Goal: Task Accomplishment & Management: Manage account settings

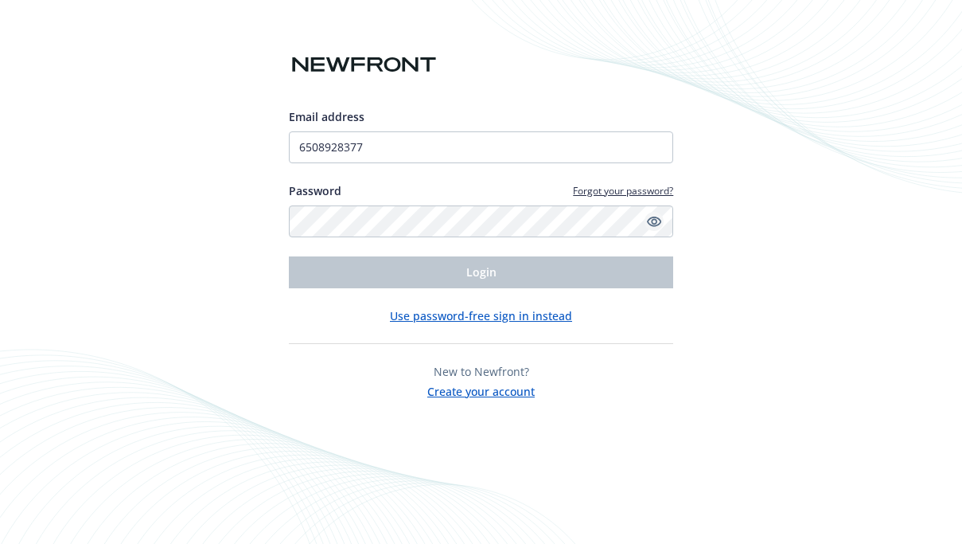
click at [656, 217] on icon "Show password" at bounding box center [654, 222] width 14 height 10
click at [396, 142] on input "6508928377" at bounding box center [481, 147] width 385 height 32
type input "[PERSON_NAME][EMAIL_ADDRESS][DOMAIN_NAME]"
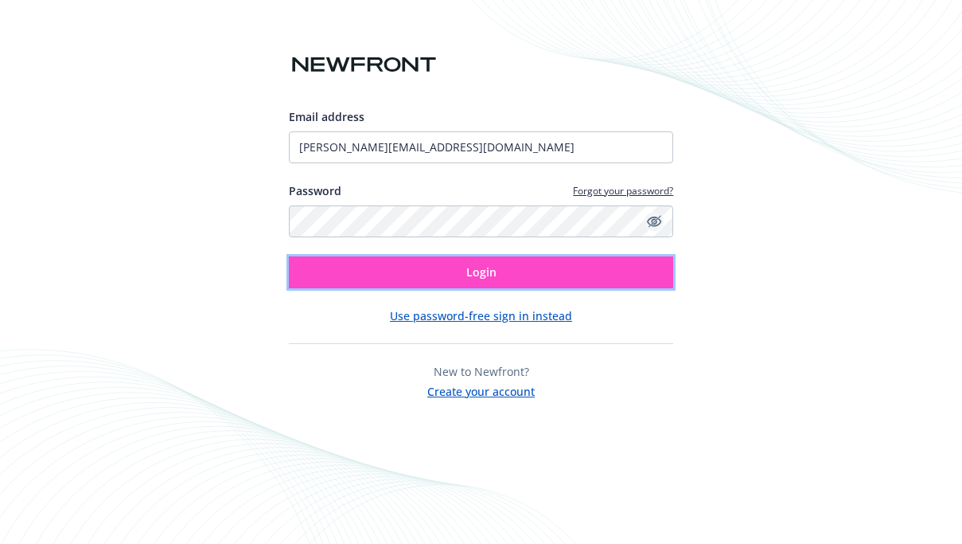
click at [453, 272] on button "Login" at bounding box center [481, 272] width 385 height 32
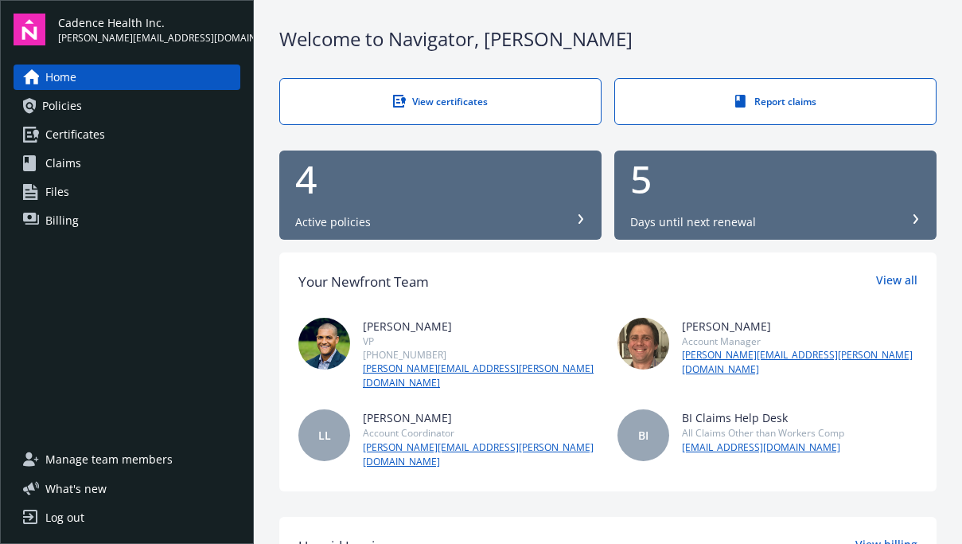
click at [372, 180] on div "4" at bounding box center [440, 179] width 291 height 38
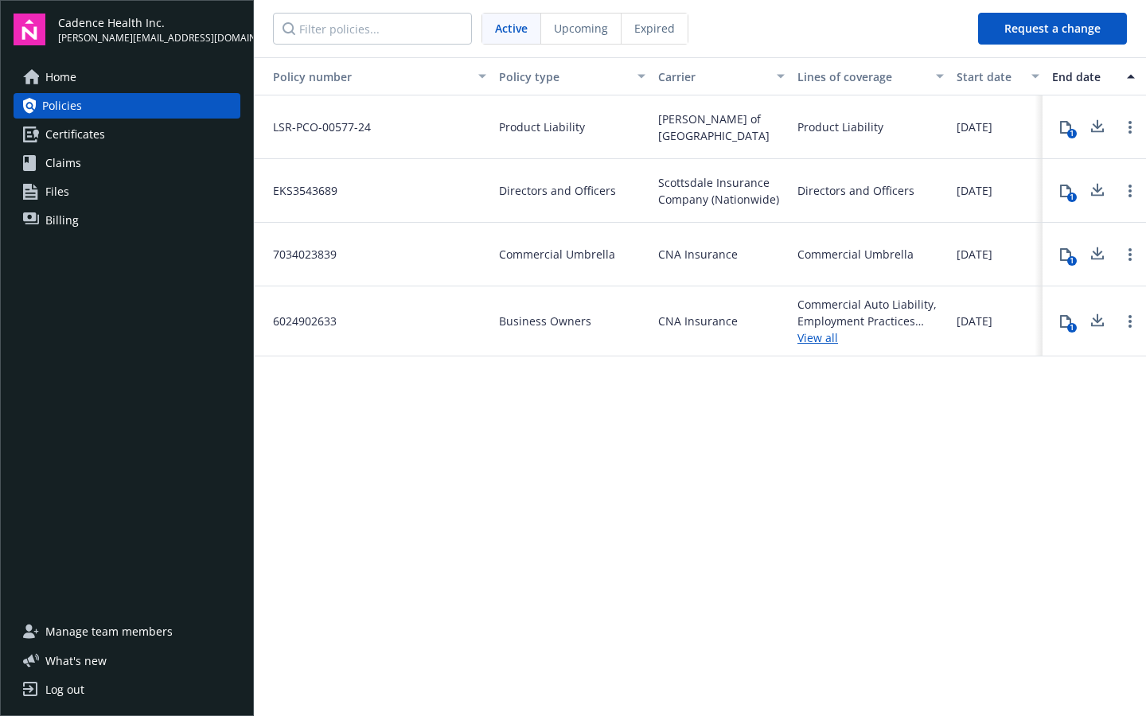
click at [584, 29] on span "Upcoming" at bounding box center [581, 28] width 54 height 17
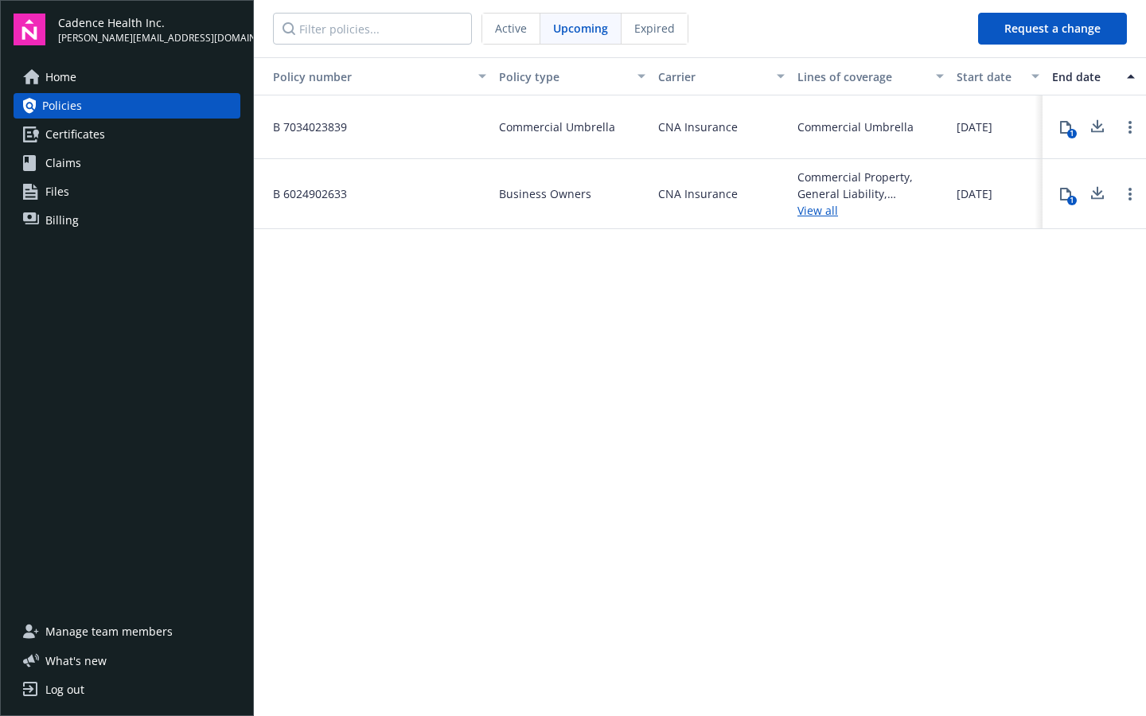
click at [648, 26] on span "Expired" at bounding box center [654, 28] width 41 height 17
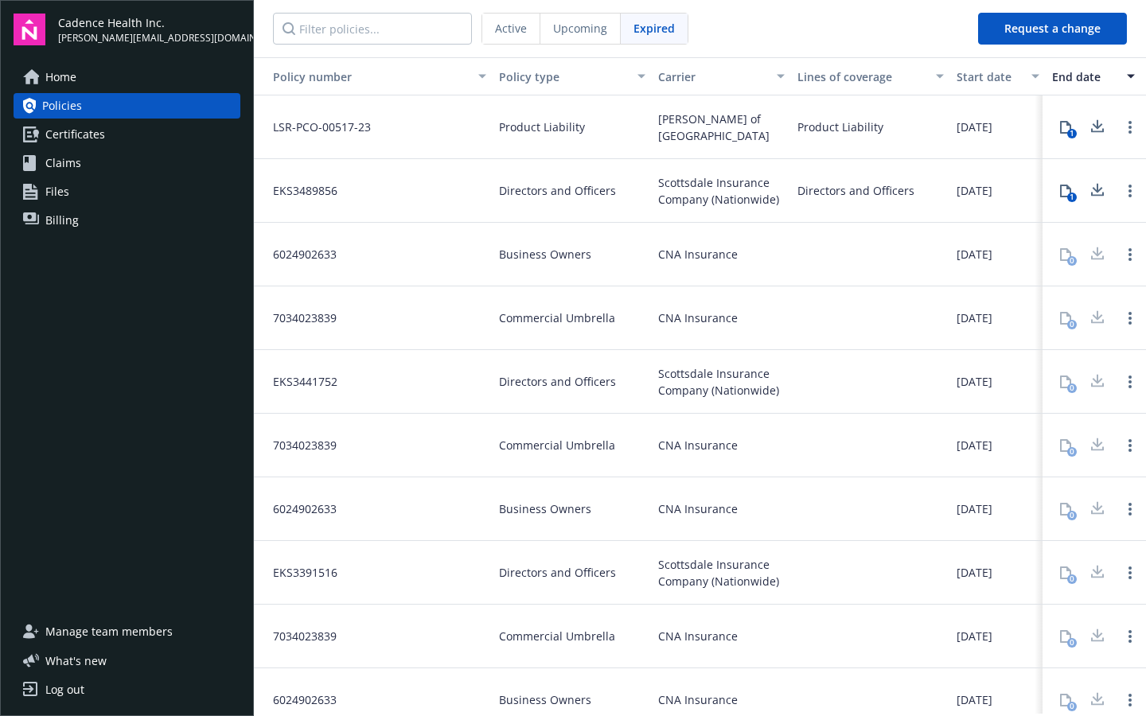
click at [583, 28] on span "Upcoming" at bounding box center [580, 28] width 54 height 17
